Goal: Transaction & Acquisition: Download file/media

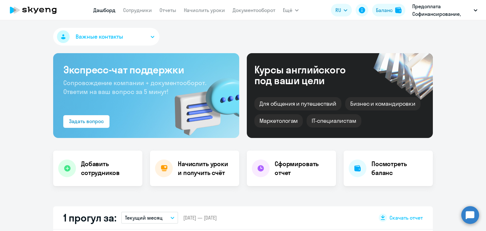
select select "30"
click at [147, 10] on link "Сотрудники" at bounding box center [137, 10] width 29 height 6
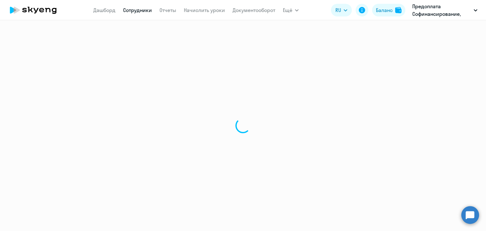
select select "30"
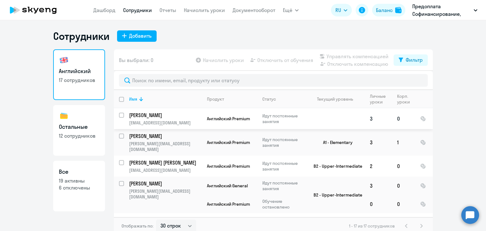
click at [151, 114] on p "[PERSON_NAME]" at bounding box center [164, 115] width 71 height 7
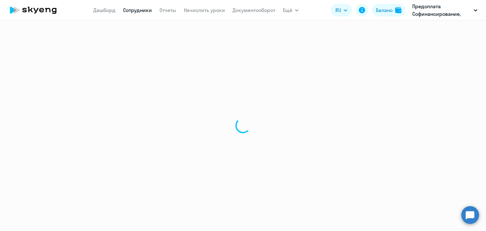
select select "english"
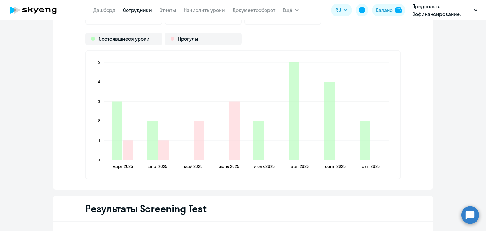
scroll to position [825, 0]
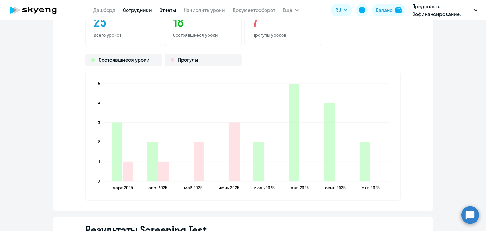
click at [168, 11] on link "Отчеты" at bounding box center [167, 10] width 17 height 6
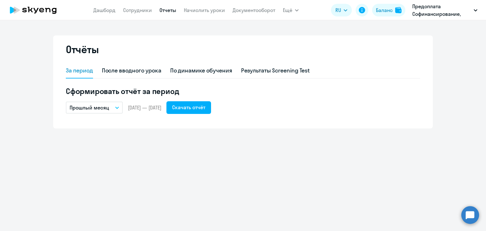
click at [118, 107] on icon "button" at bounding box center [117, 108] width 4 height 2
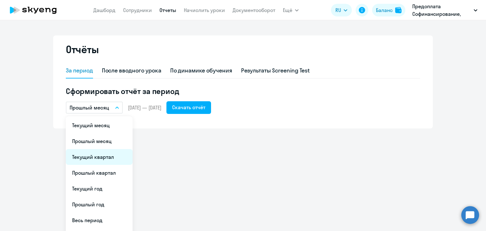
click at [104, 154] on li "Текущий квартал" at bounding box center [99, 157] width 67 height 16
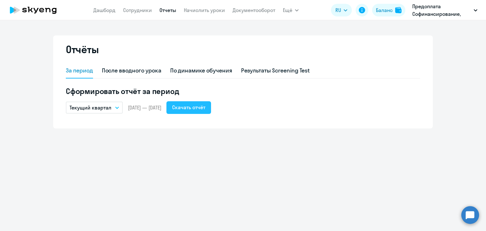
click at [205, 106] on div "Скачать отчёт" at bounding box center [188, 107] width 33 height 8
click at [254, 71] on div "Результаты Screening Test" at bounding box center [275, 70] width 69 height 8
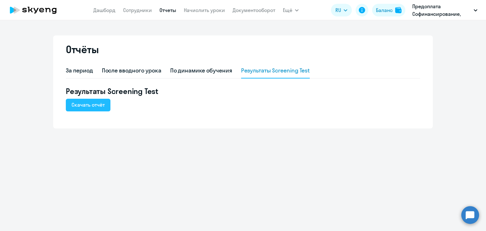
click at [97, 102] on div "Скачать отчёт" at bounding box center [87, 105] width 33 height 8
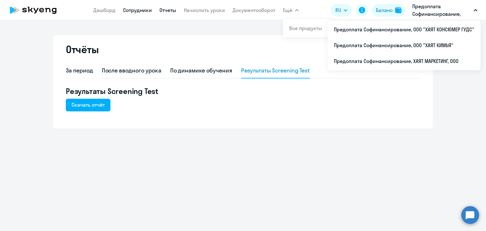
click at [131, 9] on link "Сотрудники" at bounding box center [137, 10] width 29 height 6
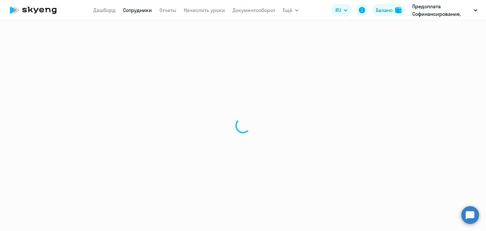
select select "30"
